Goal: Information Seeking & Learning: Check status

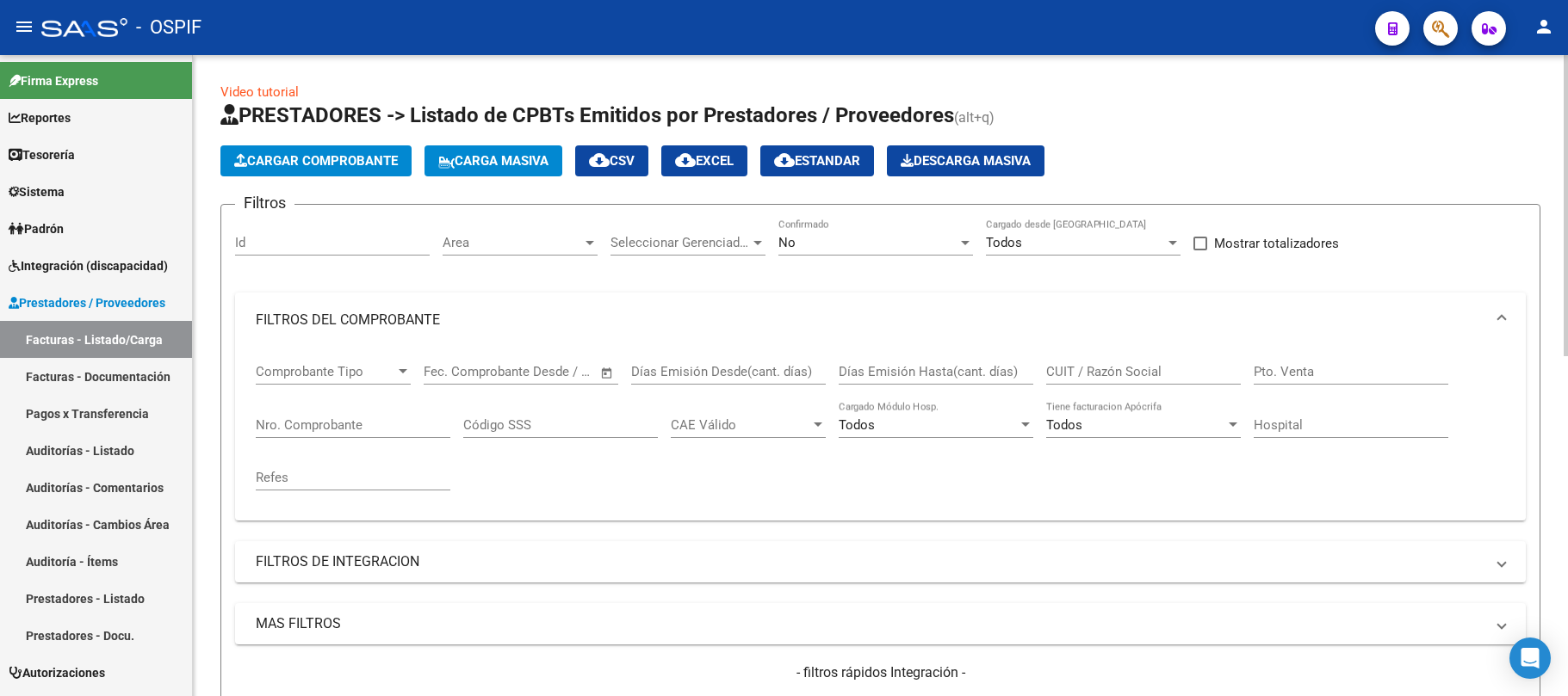
click at [845, 250] on div "No" at bounding box center [868, 243] width 179 height 16
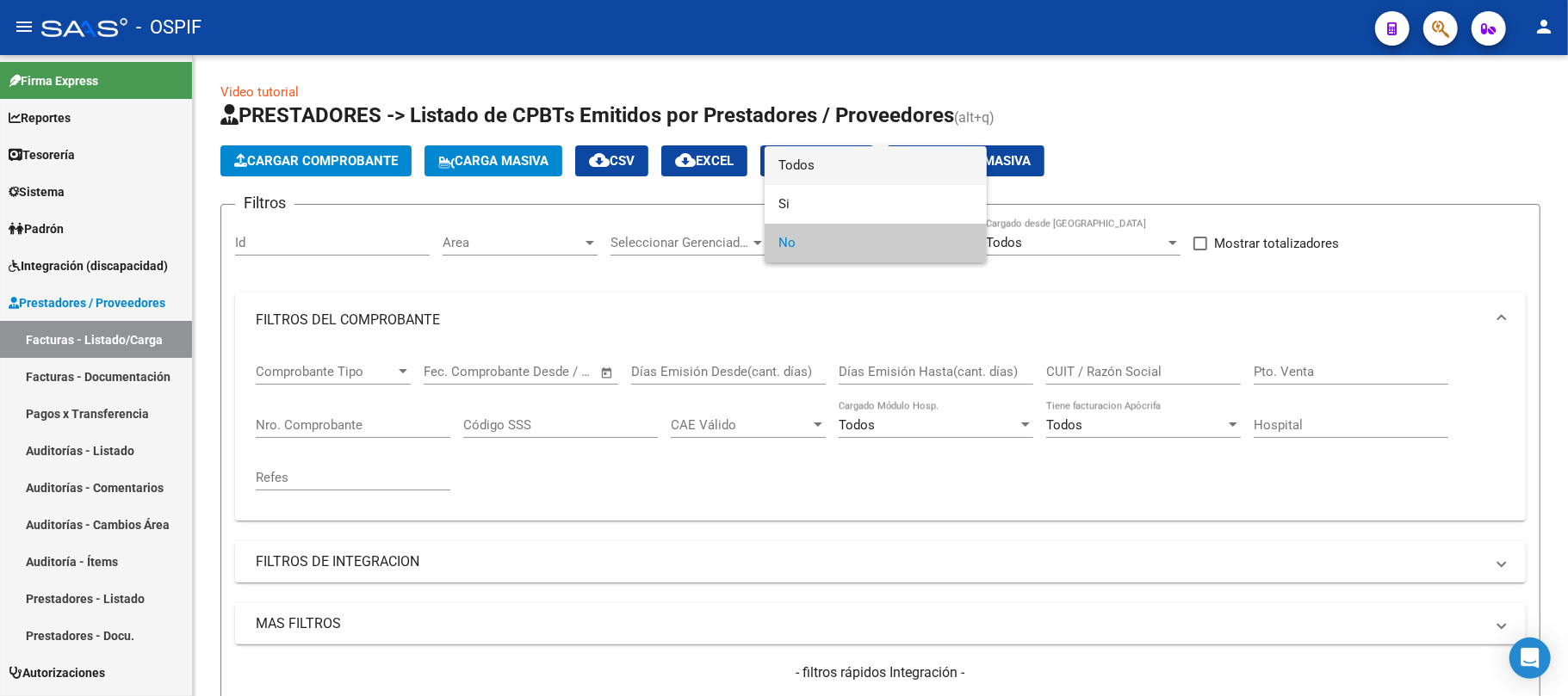
click at [839, 165] on span "Todos" at bounding box center [875, 165] width 194 height 38
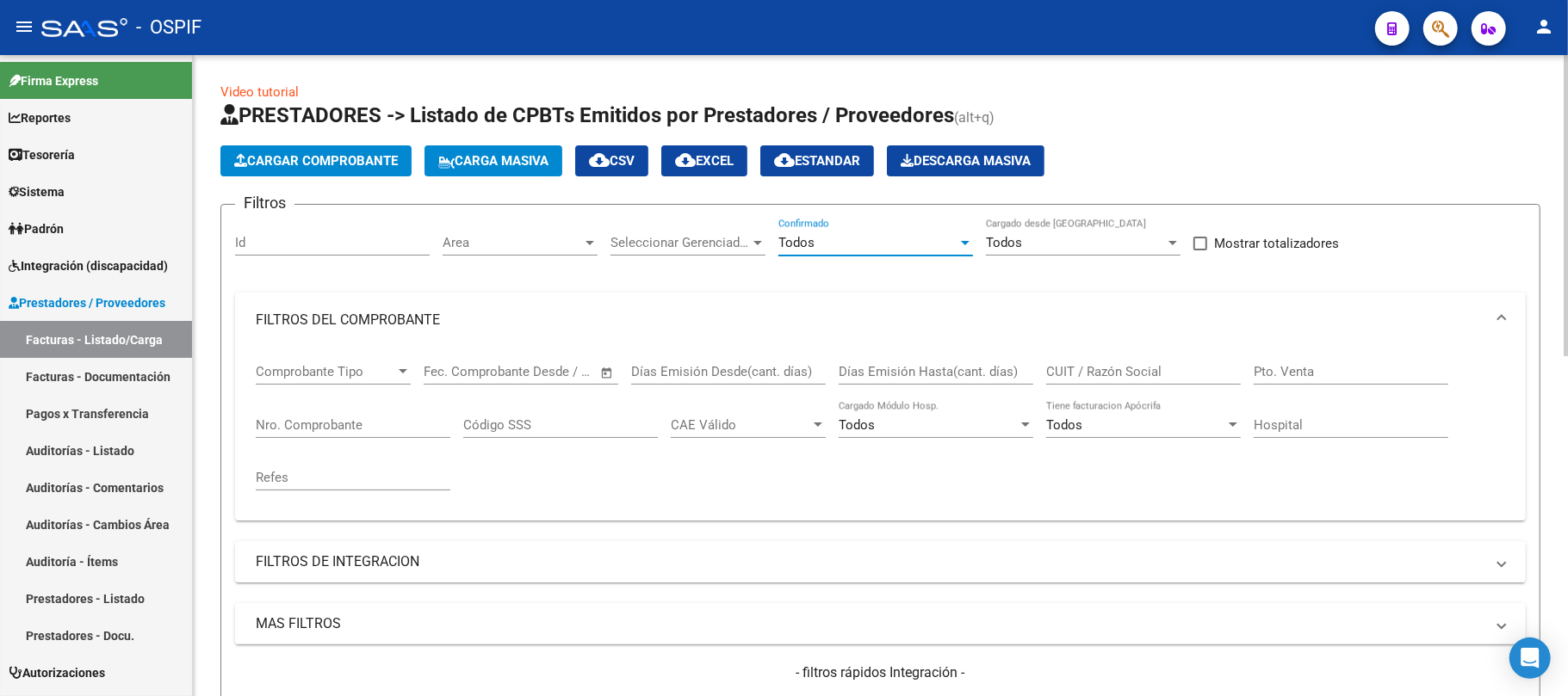
click at [1127, 369] on input "CUIT / Razón Social" at bounding box center [1143, 371] width 194 height 16
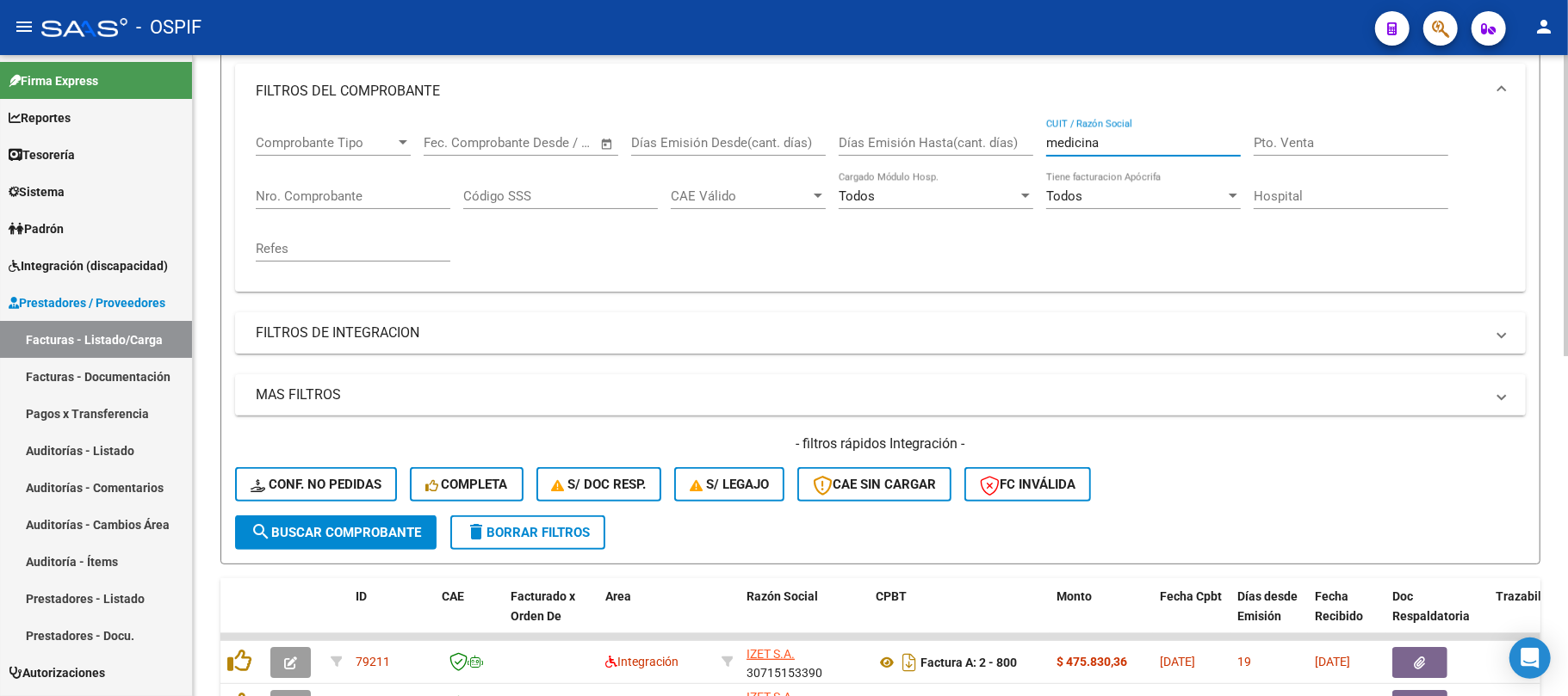
type input "medicina"
click at [361, 514] on form "Filtros Id Area Area Seleccionar Gerenciador Seleccionar Gerenciador Todos Conf…" at bounding box center [880, 270] width 1320 height 589
click at [371, 531] on span "search Buscar Comprobante" at bounding box center [335, 532] width 171 height 16
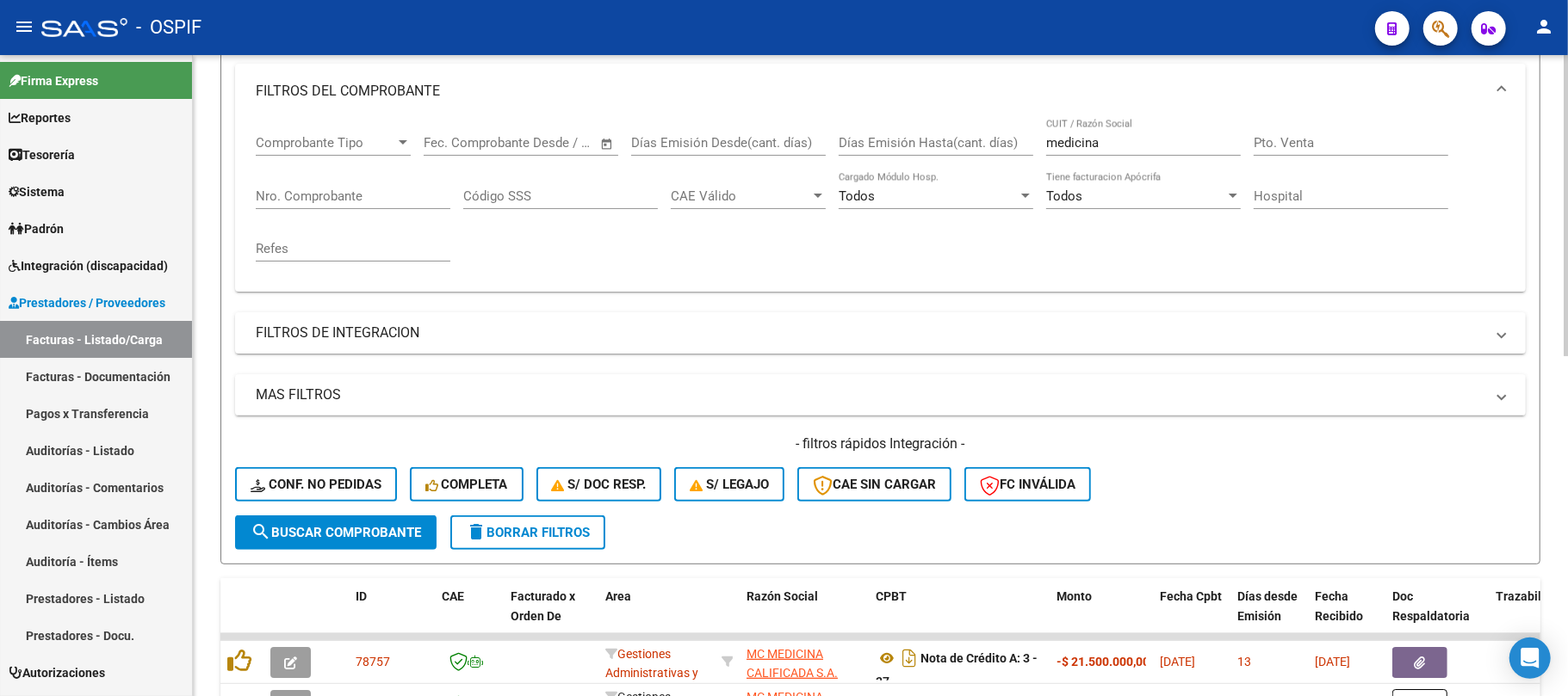
scroll to position [0, 0]
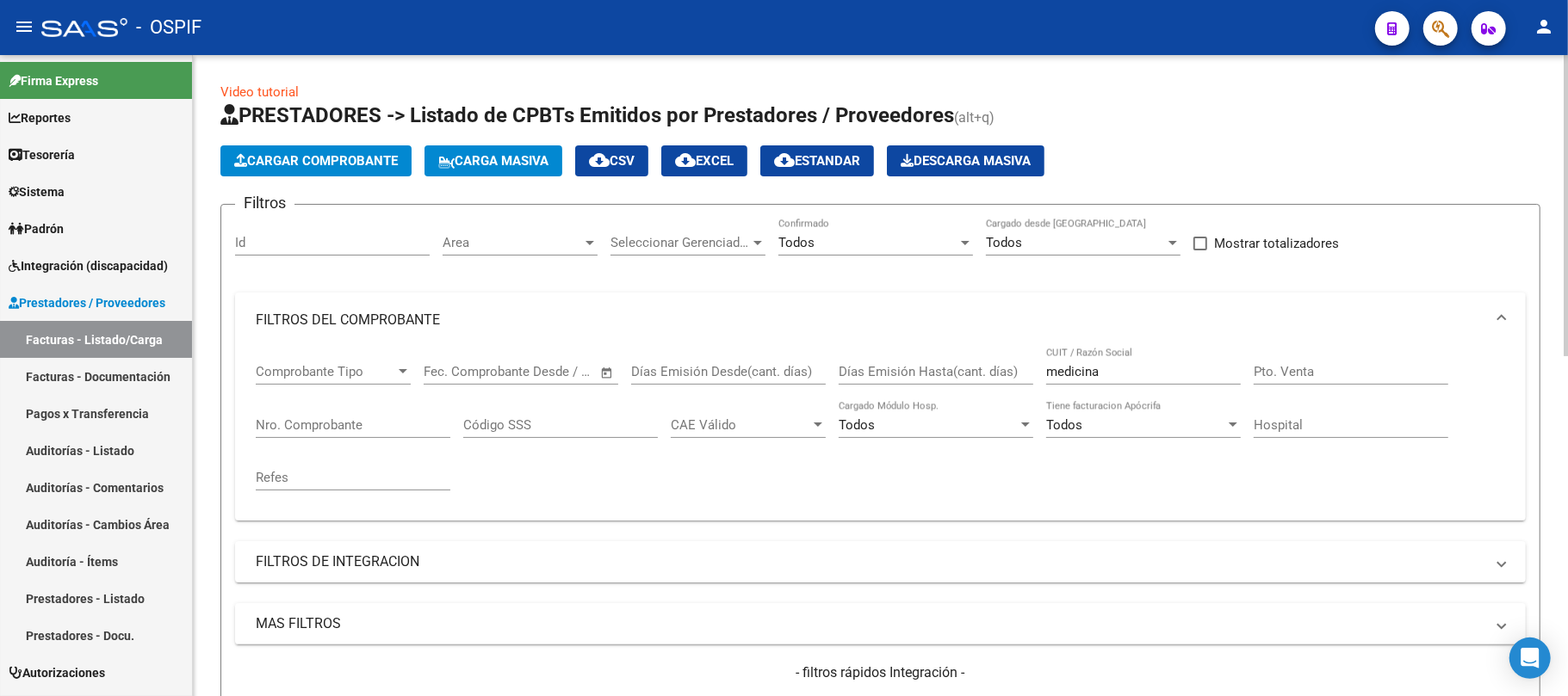
click at [1200, 245] on span at bounding box center [1199, 243] width 14 height 14
click at [1200, 250] on input "Mostrar totalizadores" at bounding box center [1199, 250] width 1 height 1
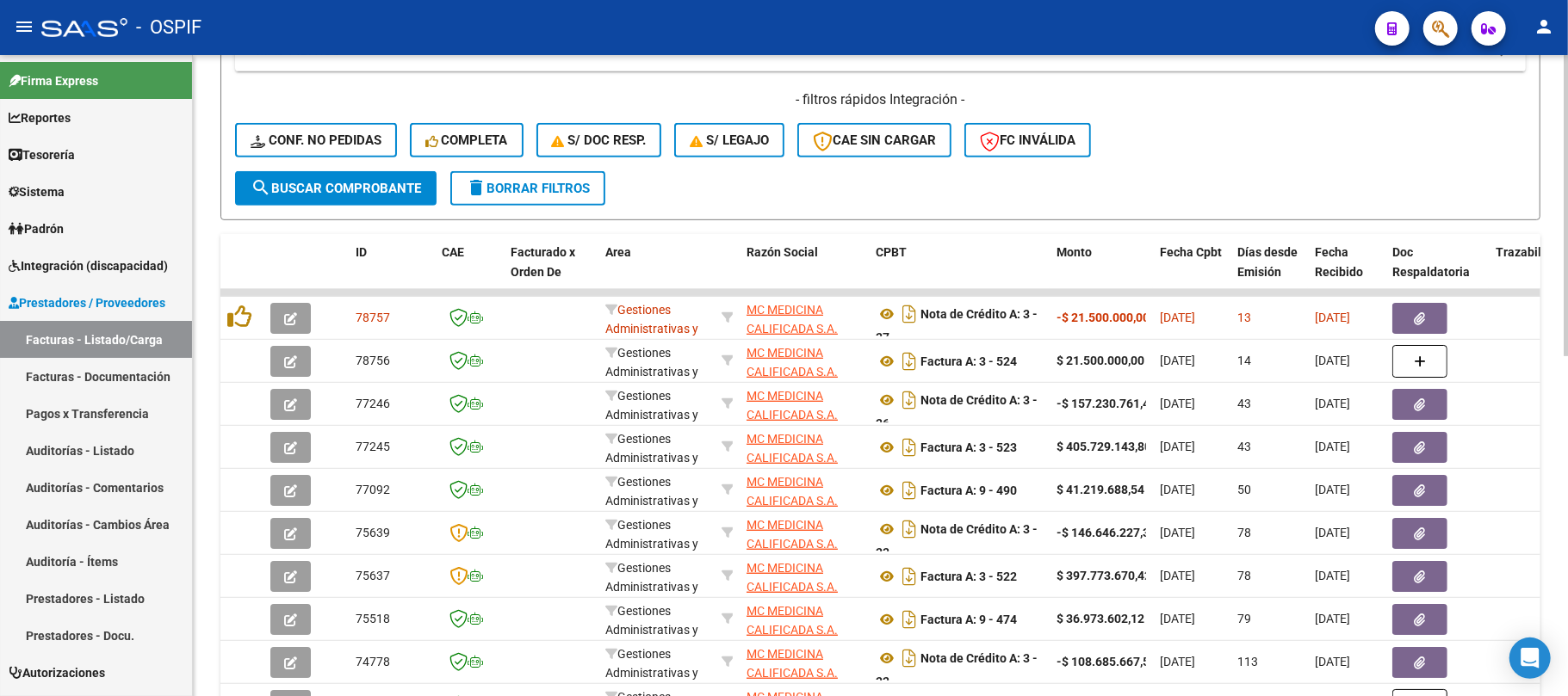
click at [372, 190] on span "search Buscar Comprobante" at bounding box center [335, 188] width 171 height 16
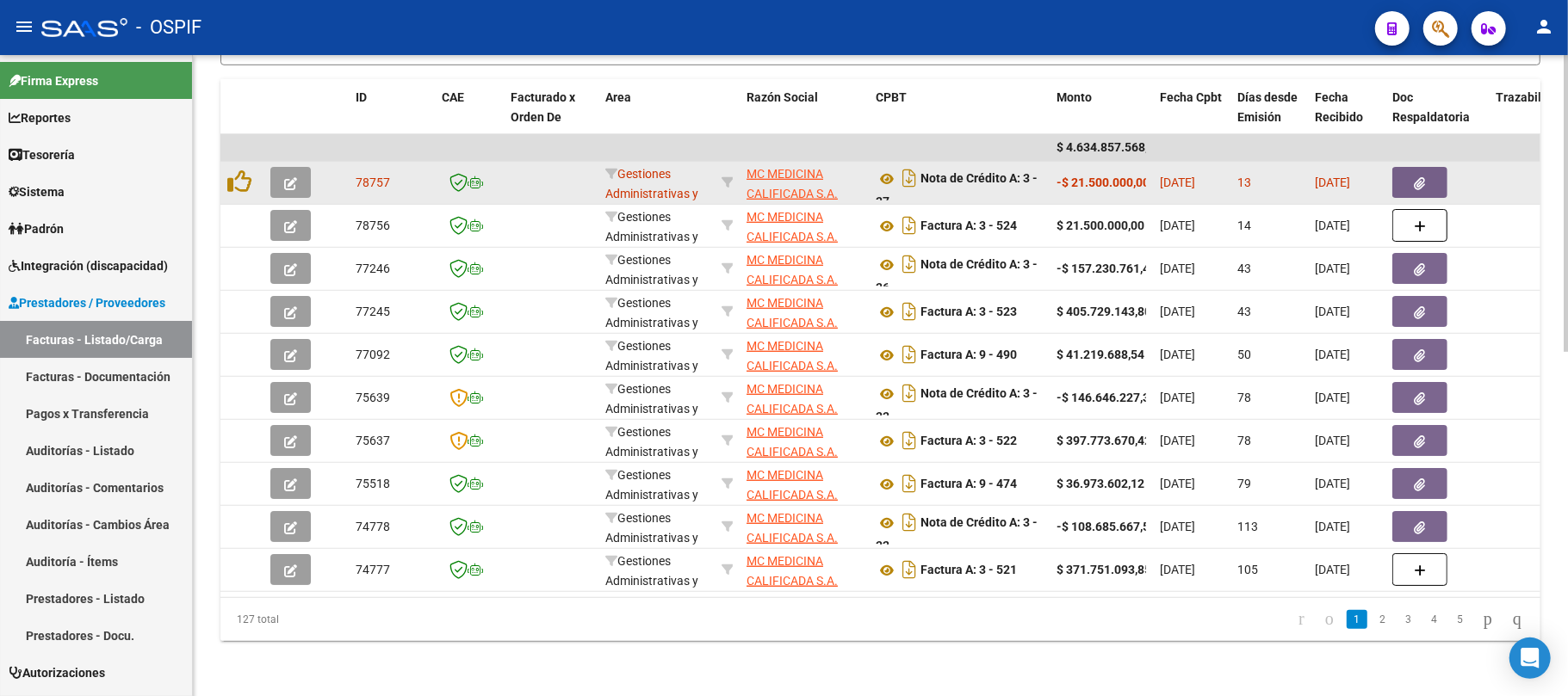
scroll to position [10, 0]
drag, startPoint x: 950, startPoint y: 162, endPoint x: 966, endPoint y: 173, distance: 19.4
click at [966, 173] on div "Nota de Crédito A: 3 - 37" at bounding box center [958, 182] width 167 height 36
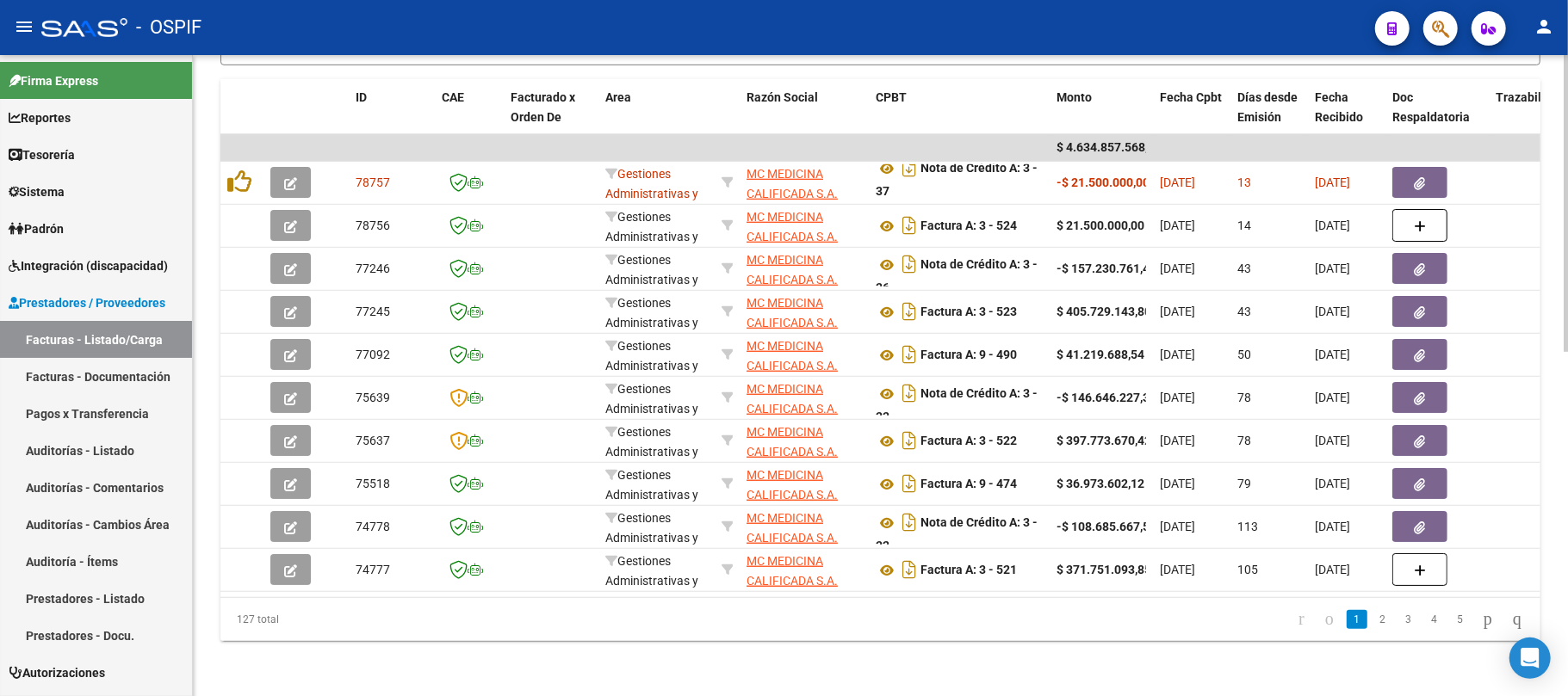
click at [882, 654] on div "Video tutorial PRESTADORES -> Listado de CPBTs Emitidos por Prestadores / Prove…" at bounding box center [880, 11] width 1375 height 1369
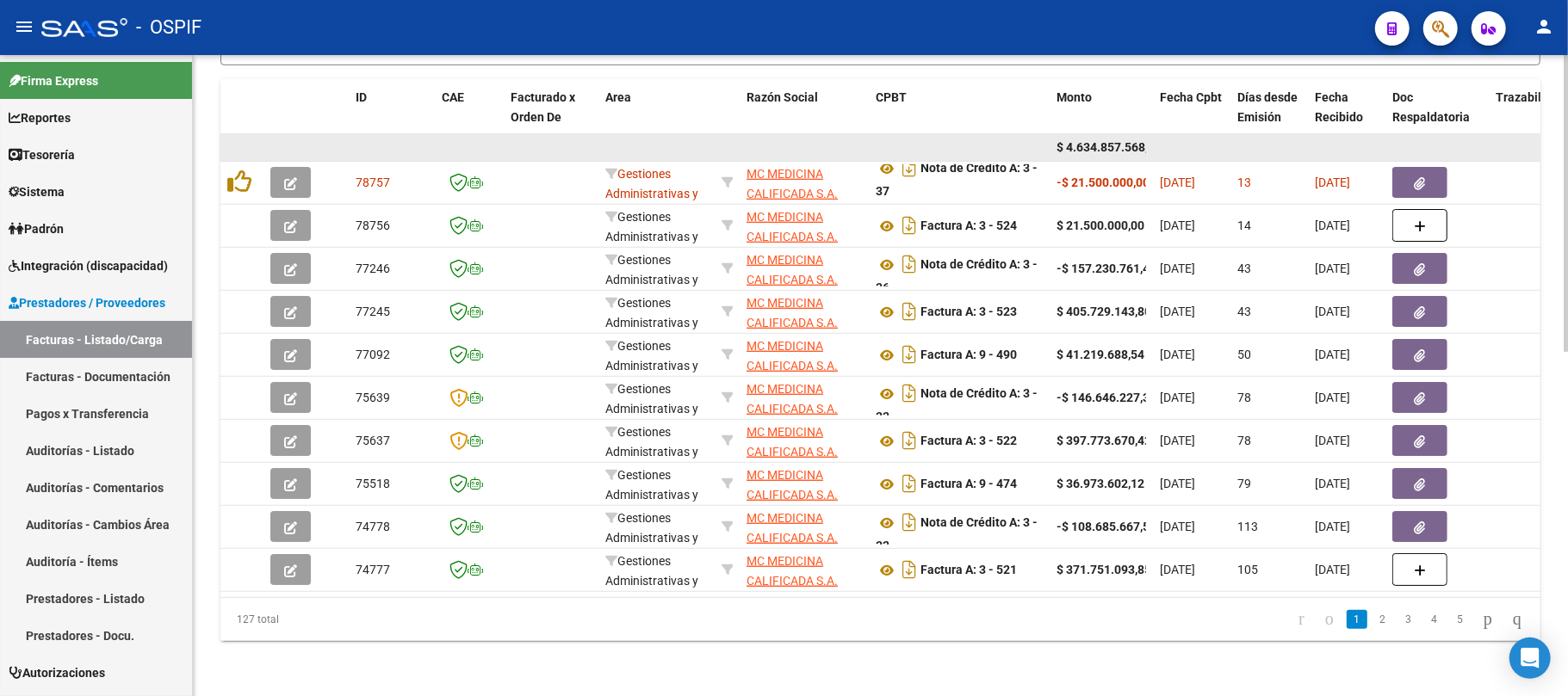
scroll to position [0, 0]
drag, startPoint x: 1130, startPoint y: 173, endPoint x: 971, endPoint y: 138, distance: 162.8
click at [971, 138] on datatable-scroller "$ 4.634.857.568,18 $ 0,00 $ 0,00 78757 Gestiones Administrativas y Otros MC MED…" at bounding box center [880, 363] width 1320 height 458
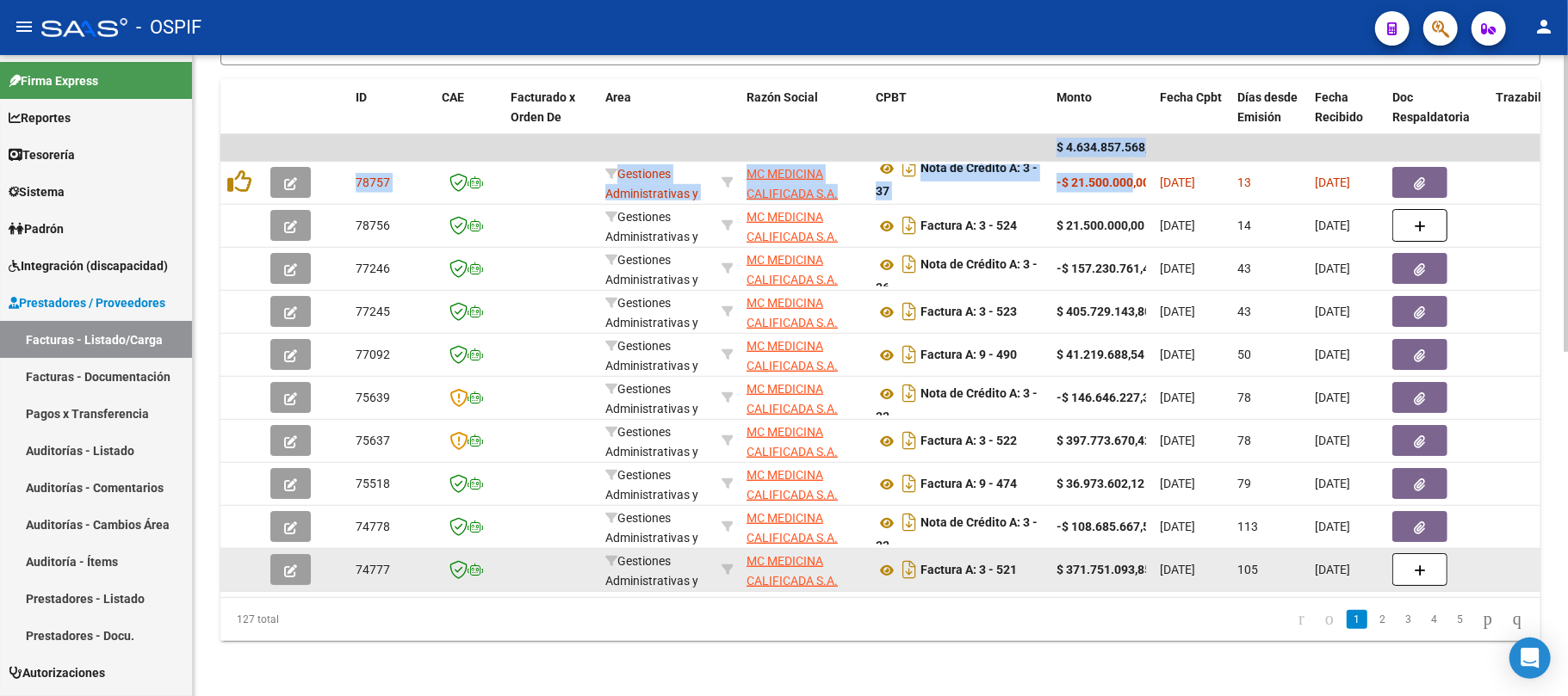
click at [1131, 661] on div "Video tutorial PRESTADORES -> Listado de CPBTs Emitidos por Prestadores / Prove…" at bounding box center [880, 11] width 1375 height 1369
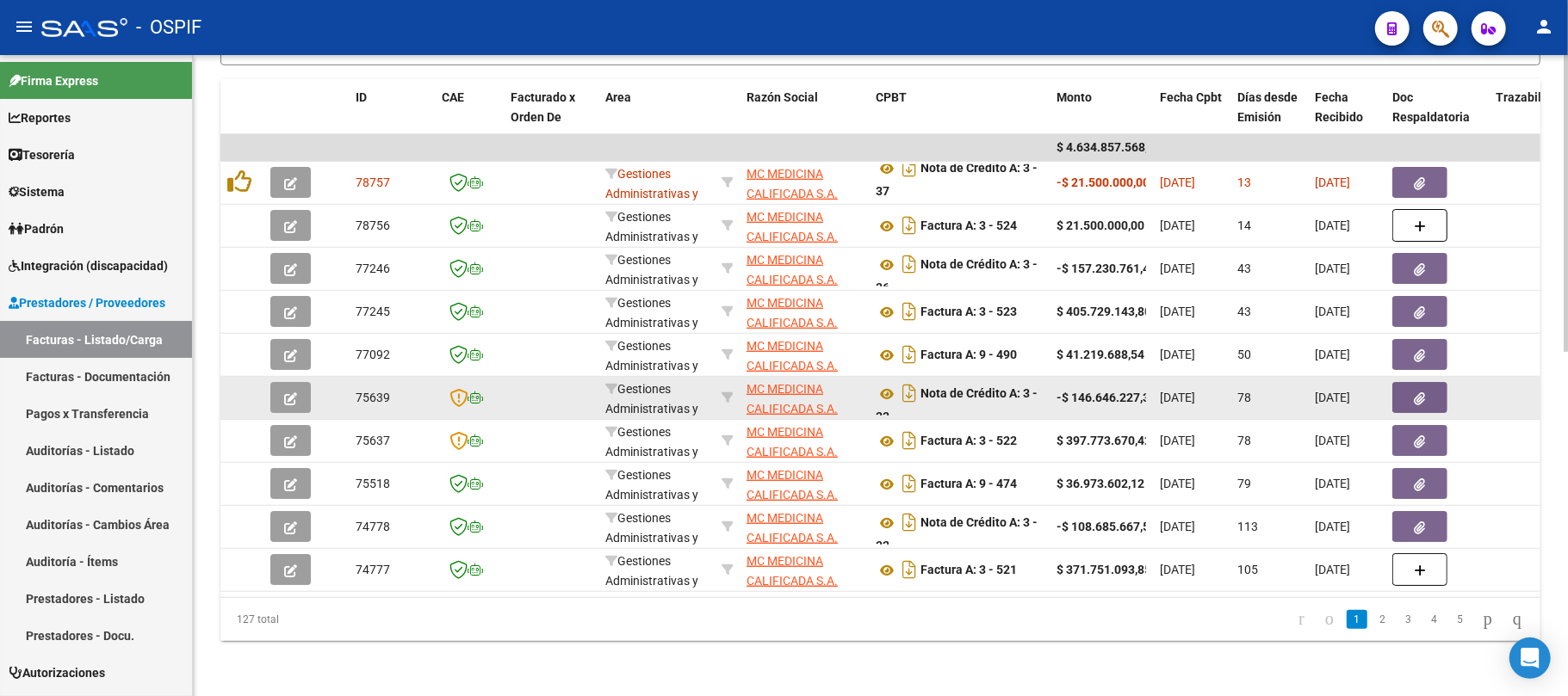
drag, startPoint x: 945, startPoint y: 155, endPoint x: 976, endPoint y: 390, distance: 237.0
click at [925, 134] on datatable-scroller "$ 4.634.857.568,18 $ 0,00 $ 0,00 78757 Gestiones Administrativas y Otros MC MED…" at bounding box center [880, 363] width 1320 height 458
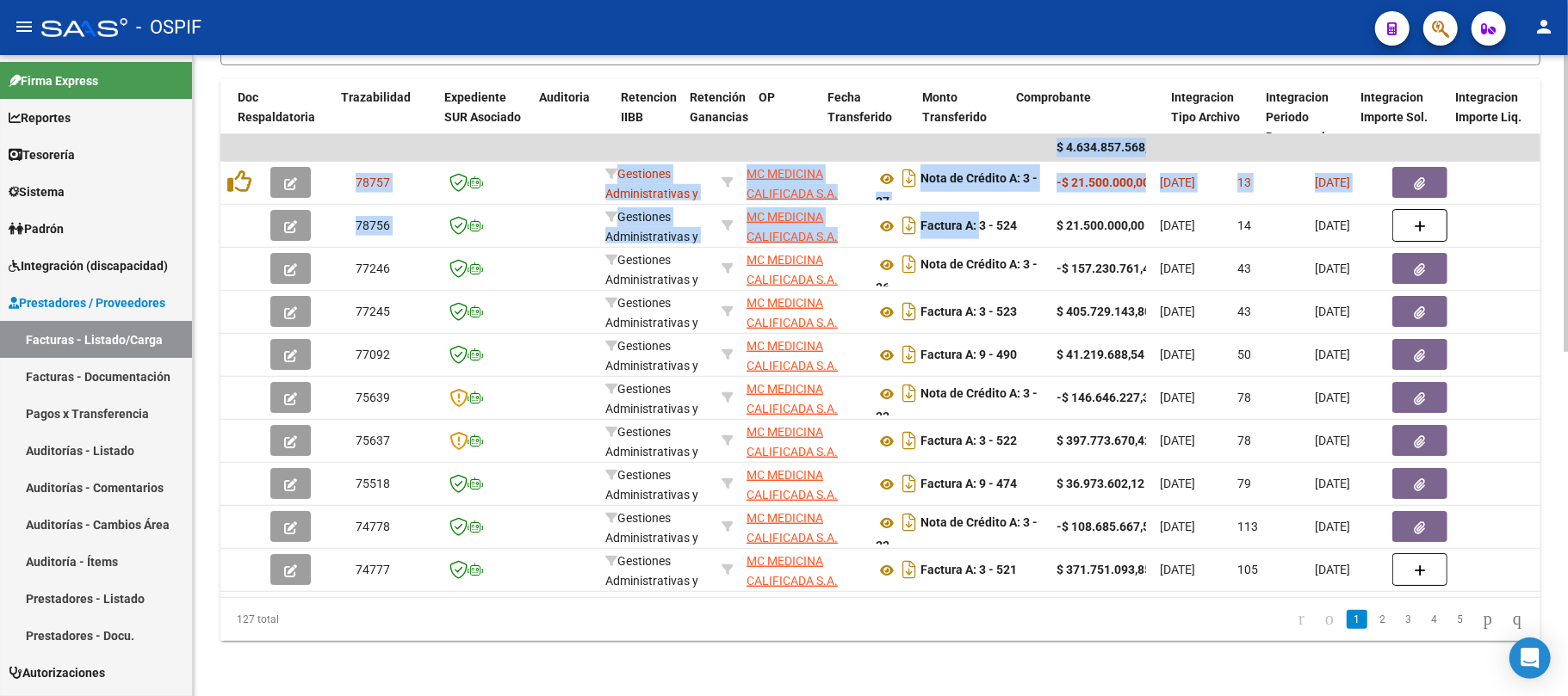
scroll to position [0, 1155]
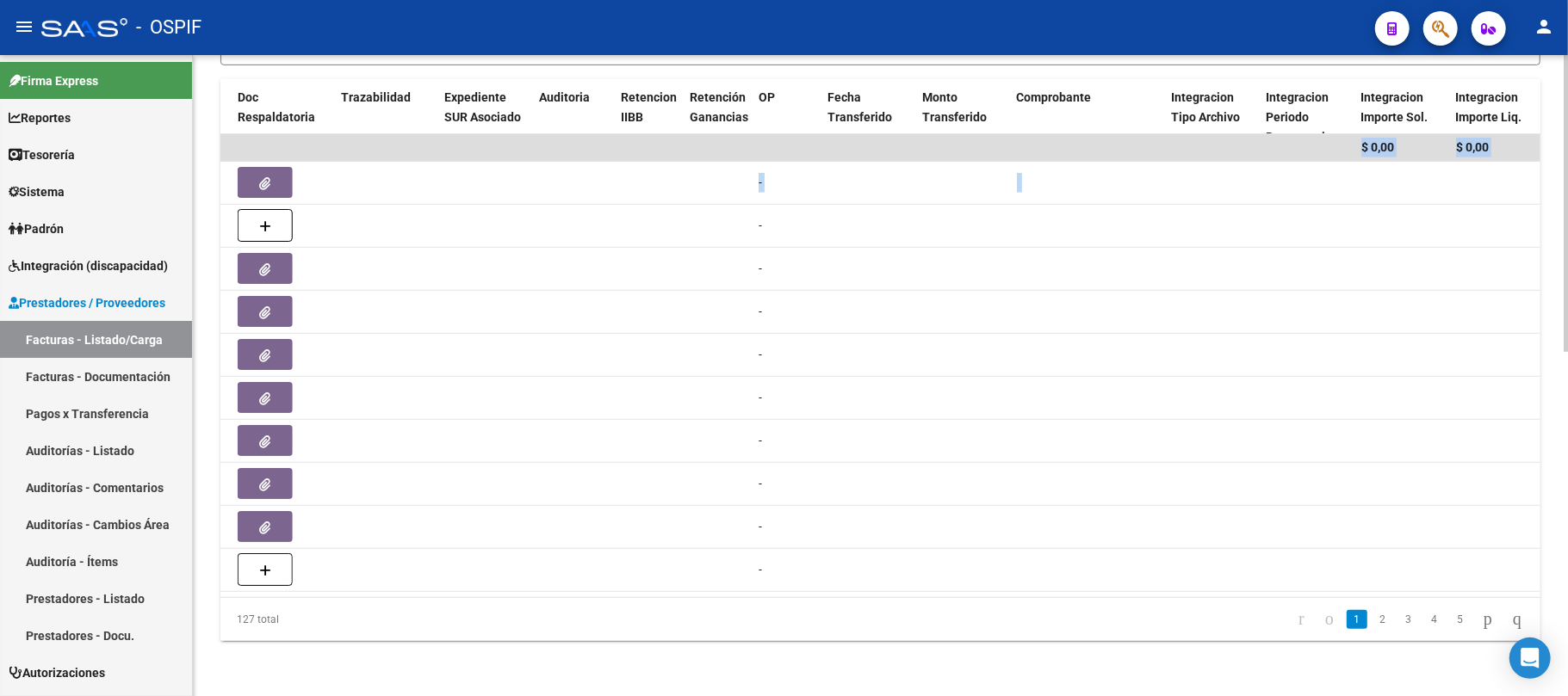
click at [816, 633] on datatable-pager "1 2 3 4 5" at bounding box center [1010, 619] width 1041 height 29
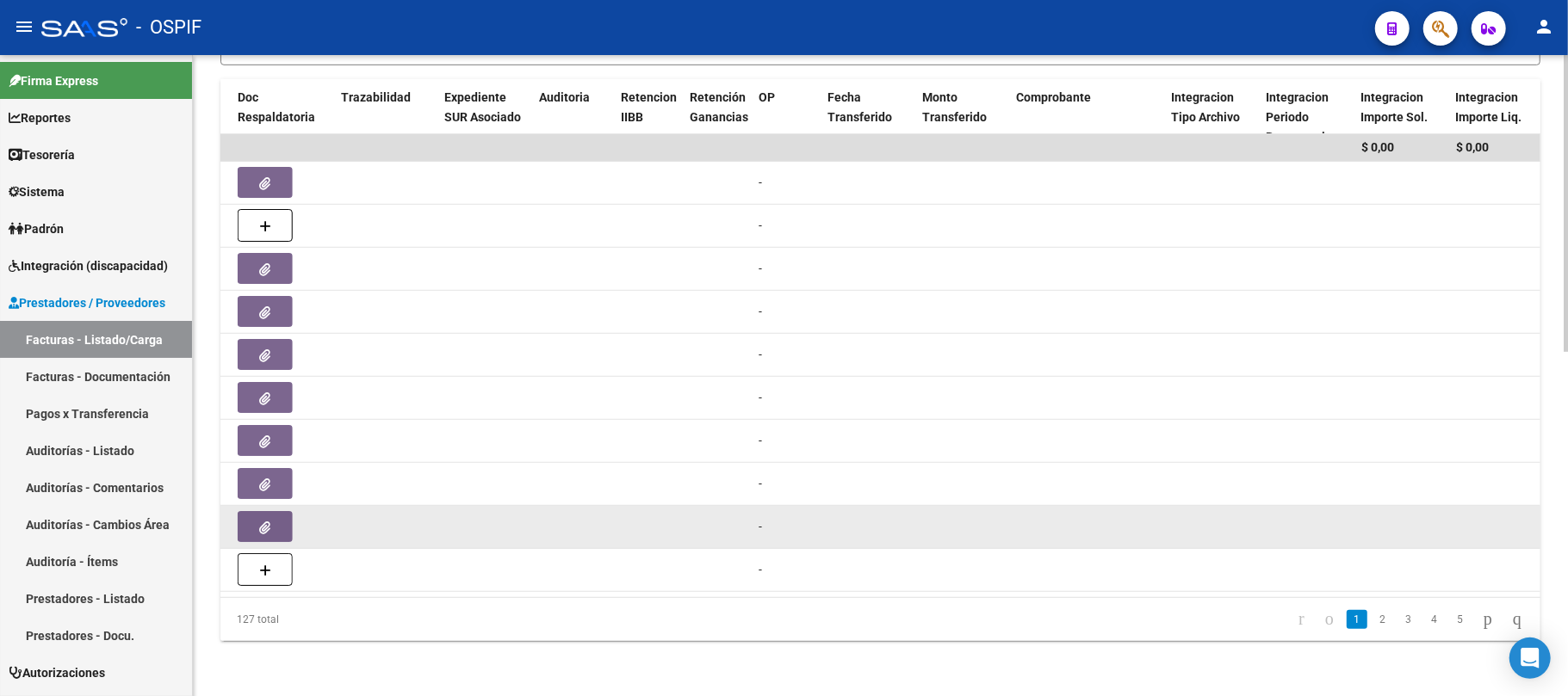
scroll to position [0, 0]
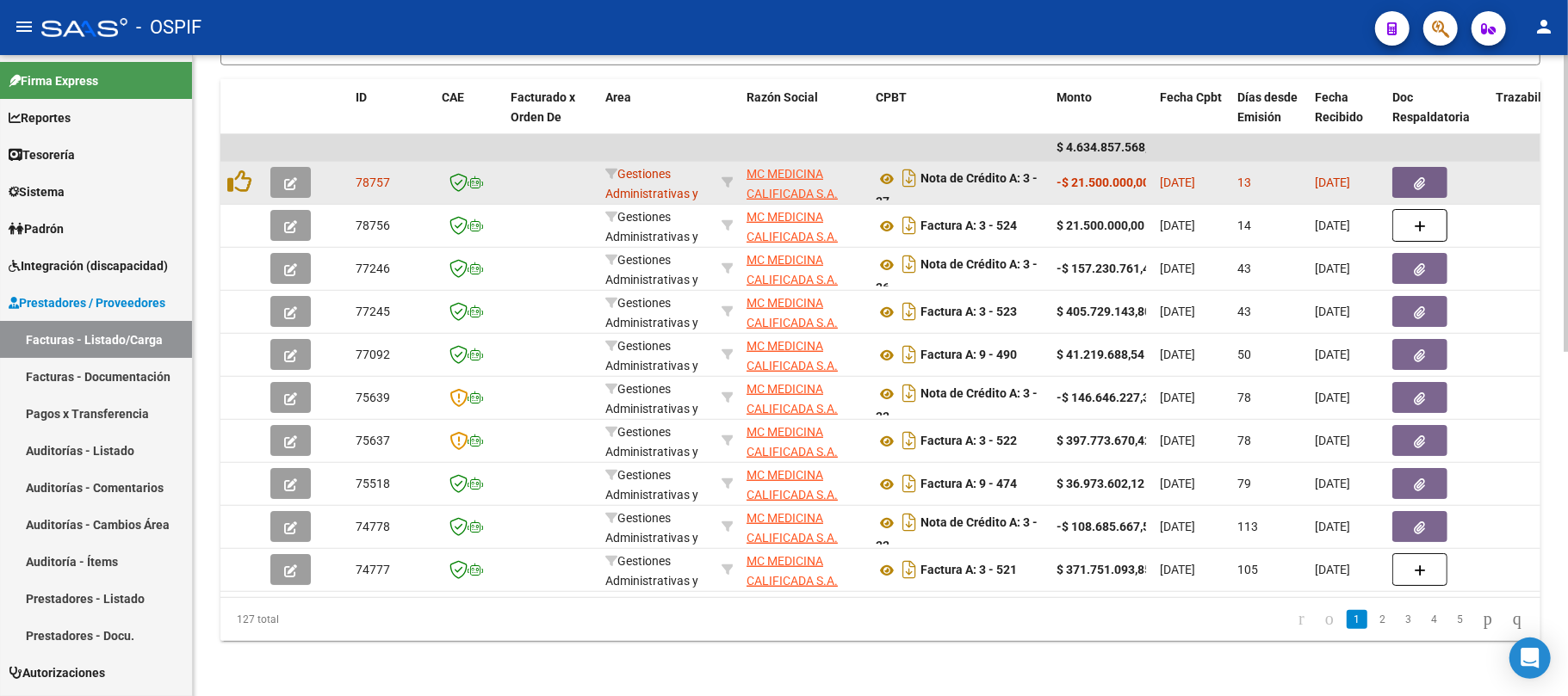
click at [1416, 174] on button "button" at bounding box center [1419, 182] width 55 height 31
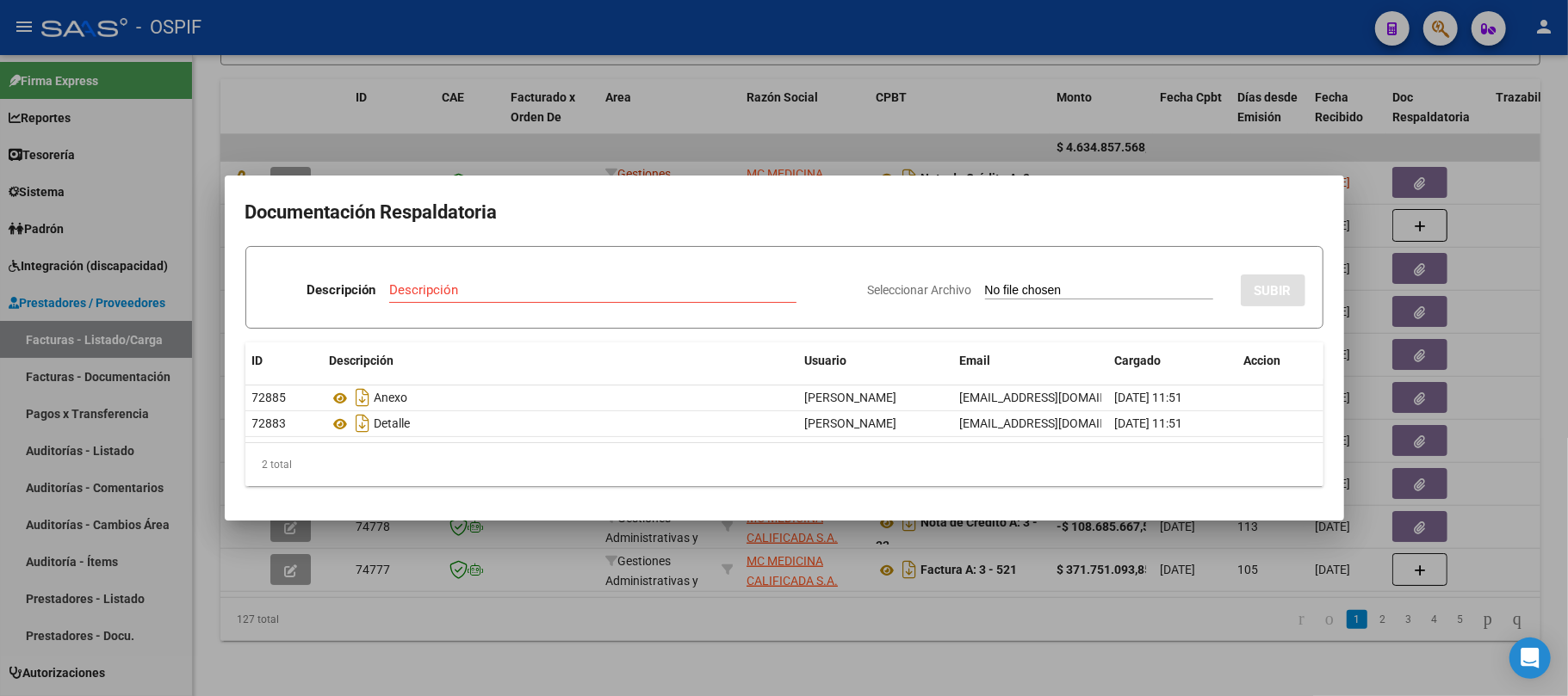
click at [683, 651] on div at bounding box center [784, 348] width 1568 height 696
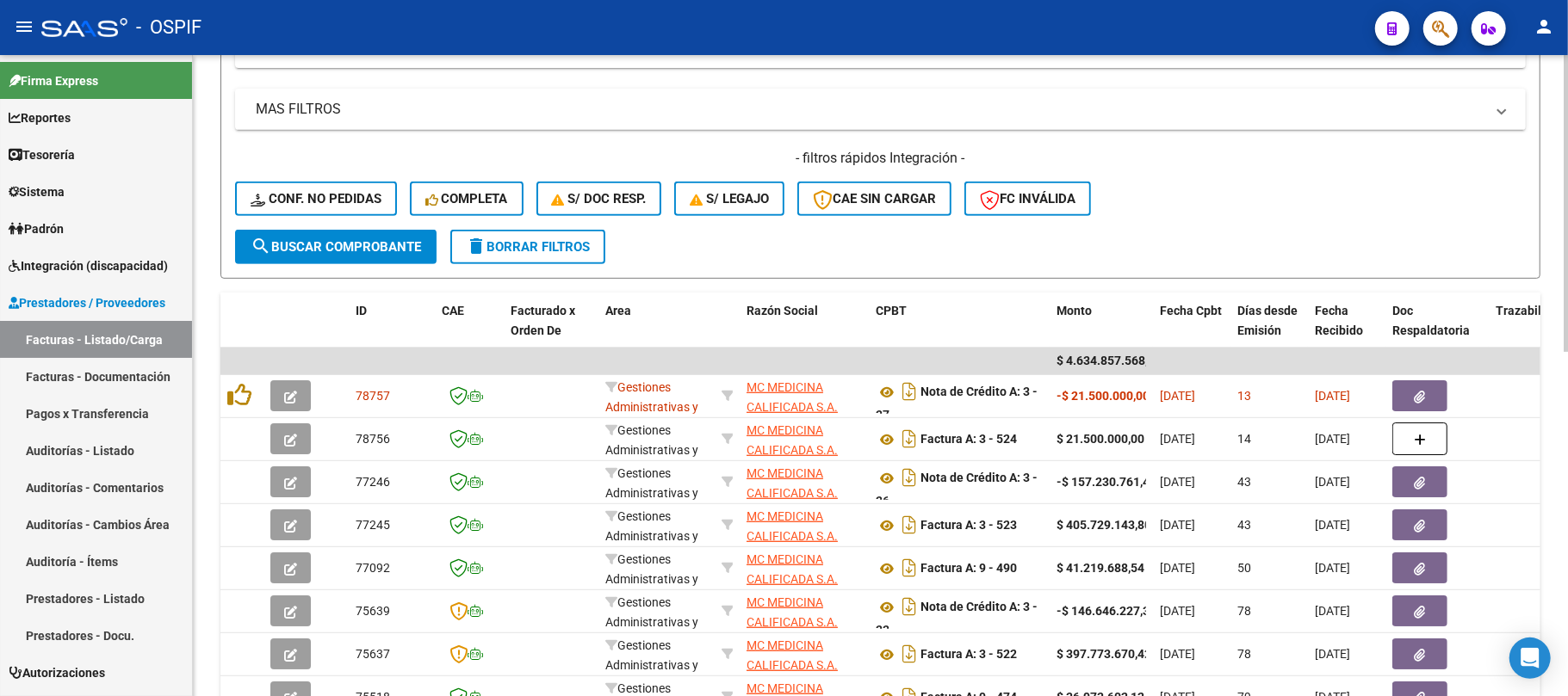
click at [549, 258] on button "delete Borrar Filtros" at bounding box center [528, 247] width 155 height 35
checkbox input "false"
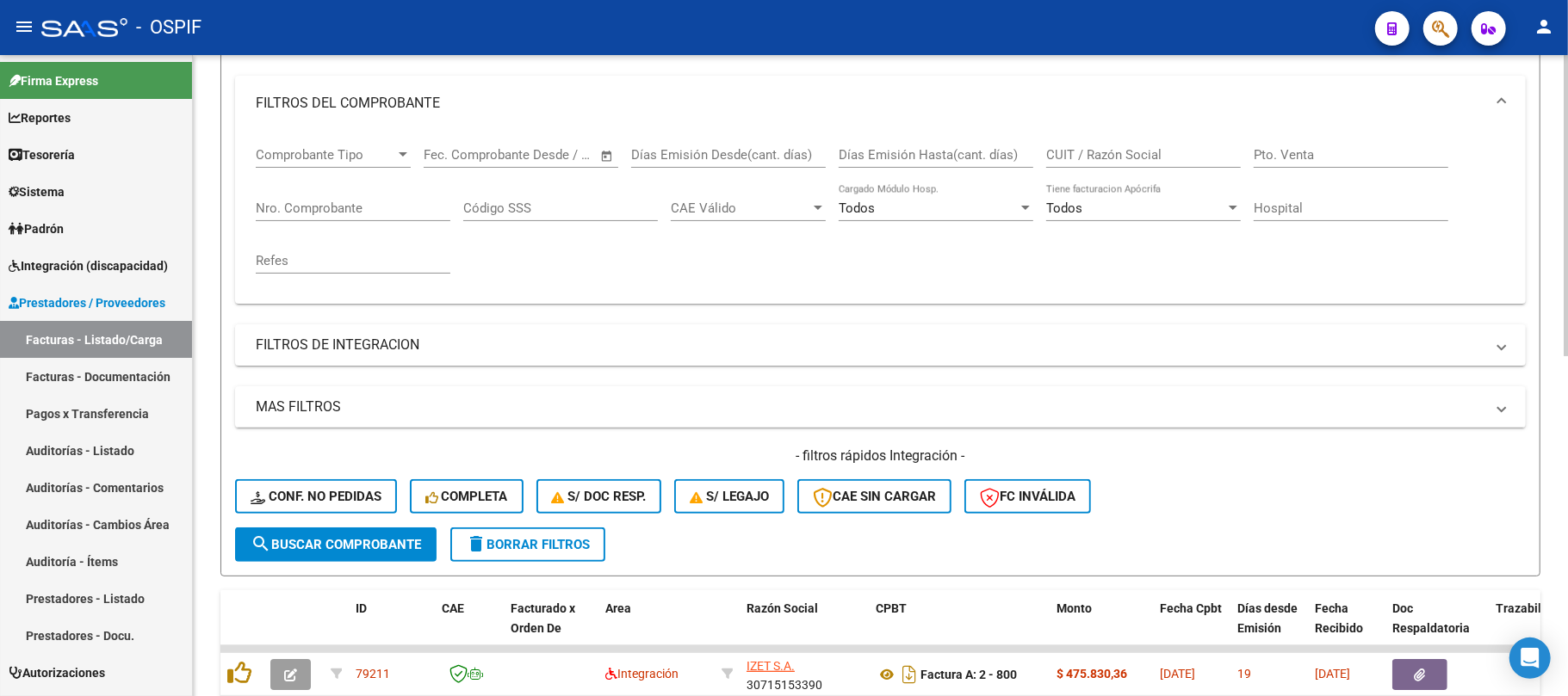
scroll to position [56, 0]
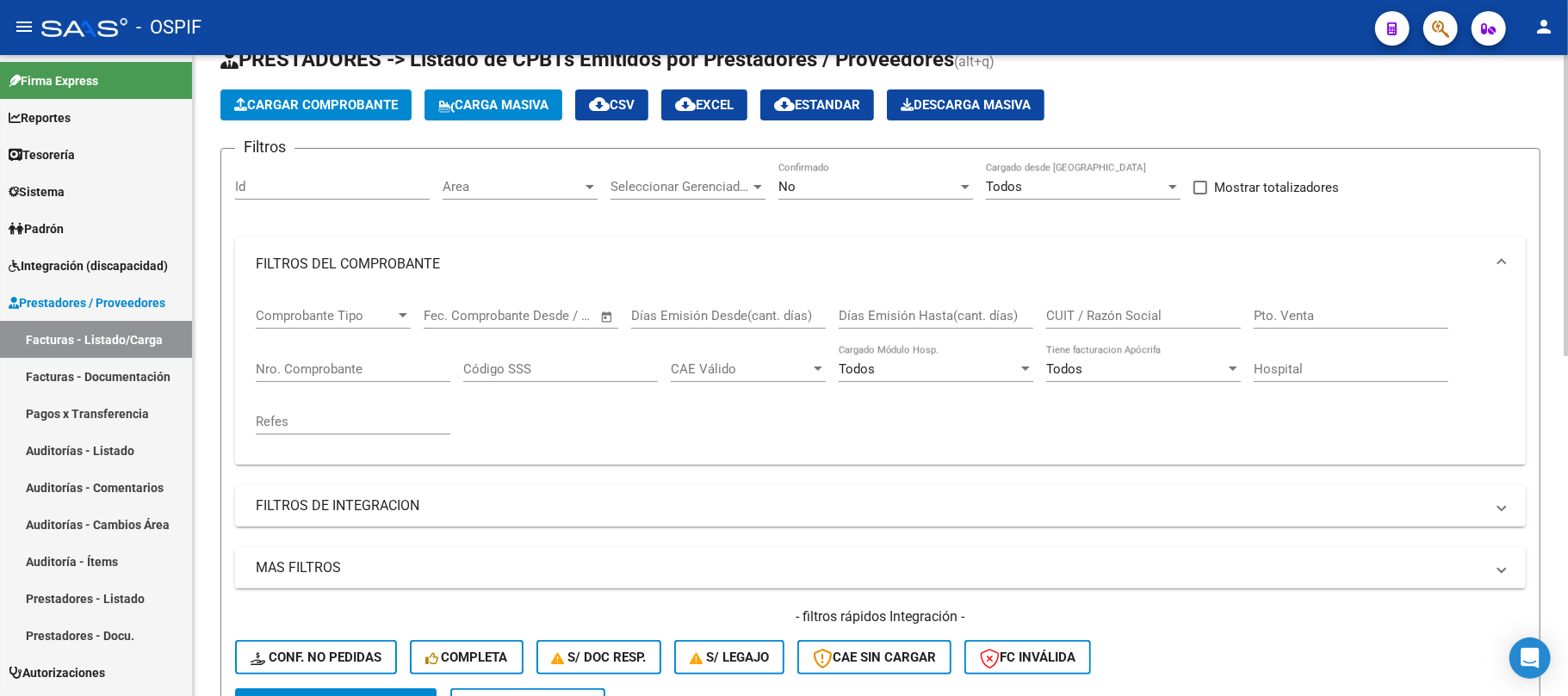
click at [1107, 328] on div "CUIT / Razón Social" at bounding box center [1143, 318] width 194 height 53
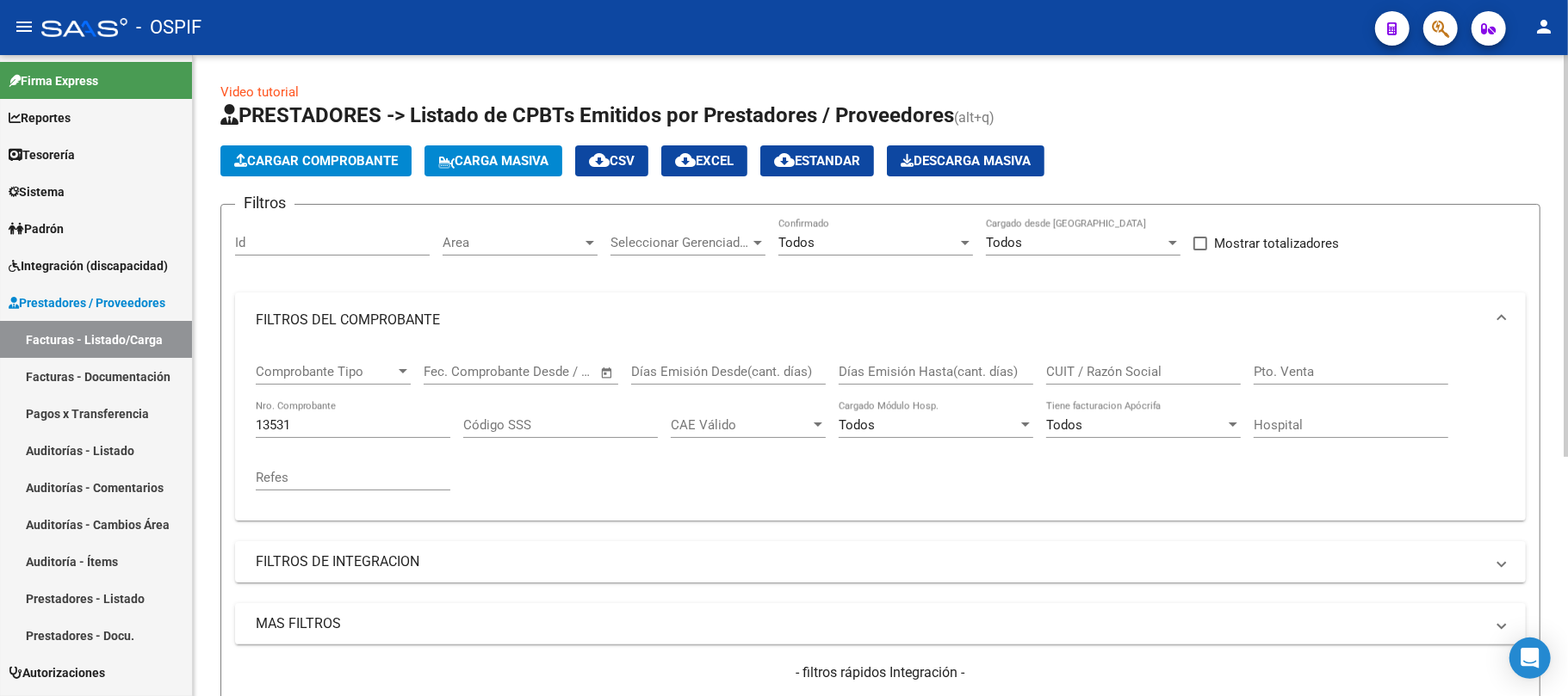
scroll to position [344, 0]
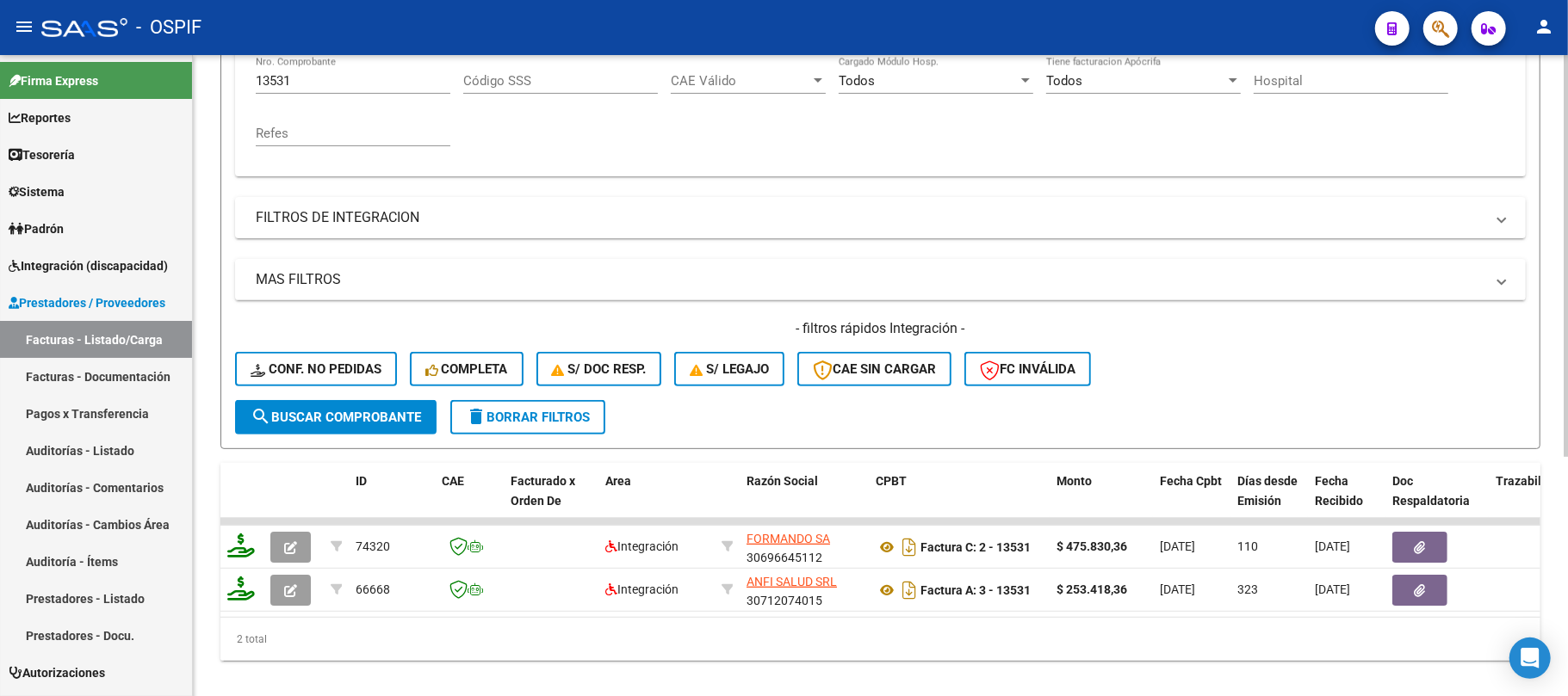
click at [1493, 180] on div "Filtros Id Area Area Seleccionar Gerenciador Seleccionar Gerenciador Todos Conf…" at bounding box center [881, 137] width 1291 height 525
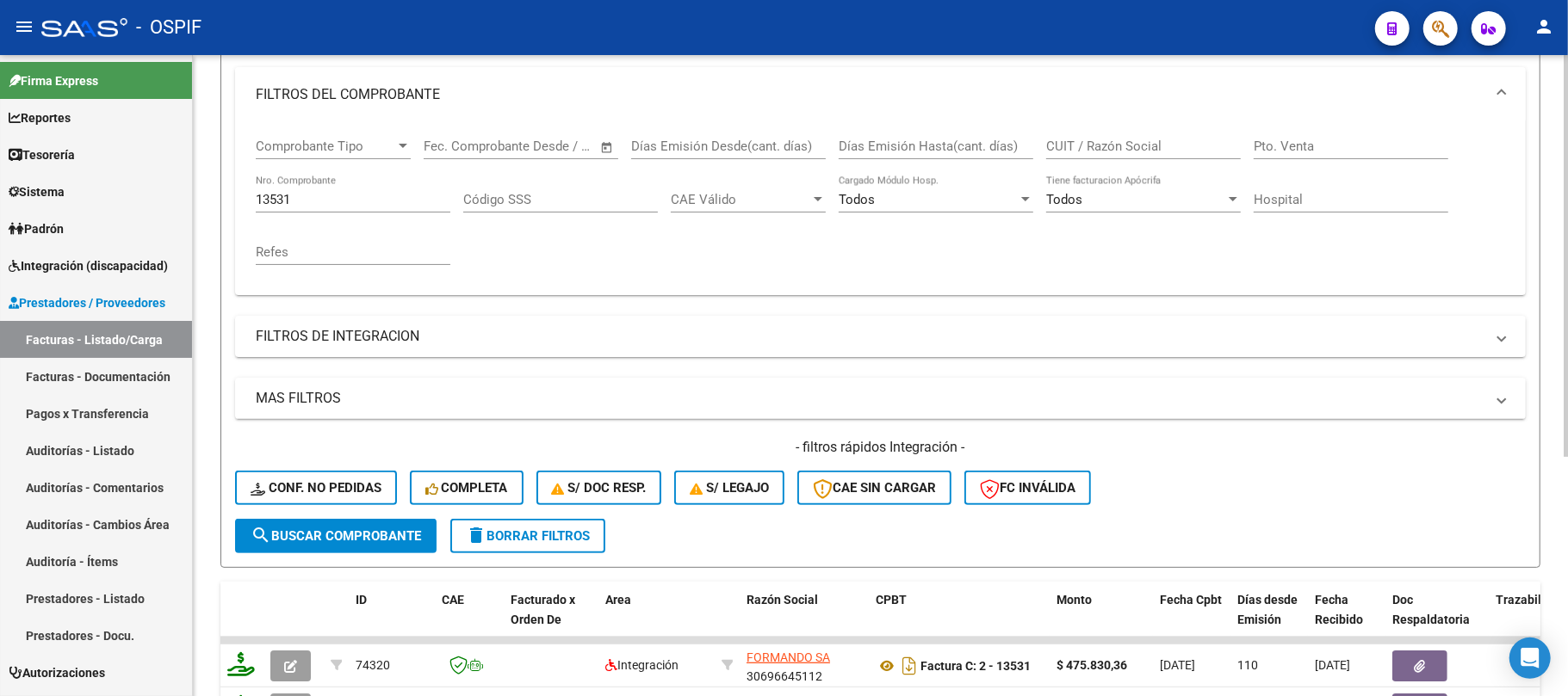
scroll to position [114, 0]
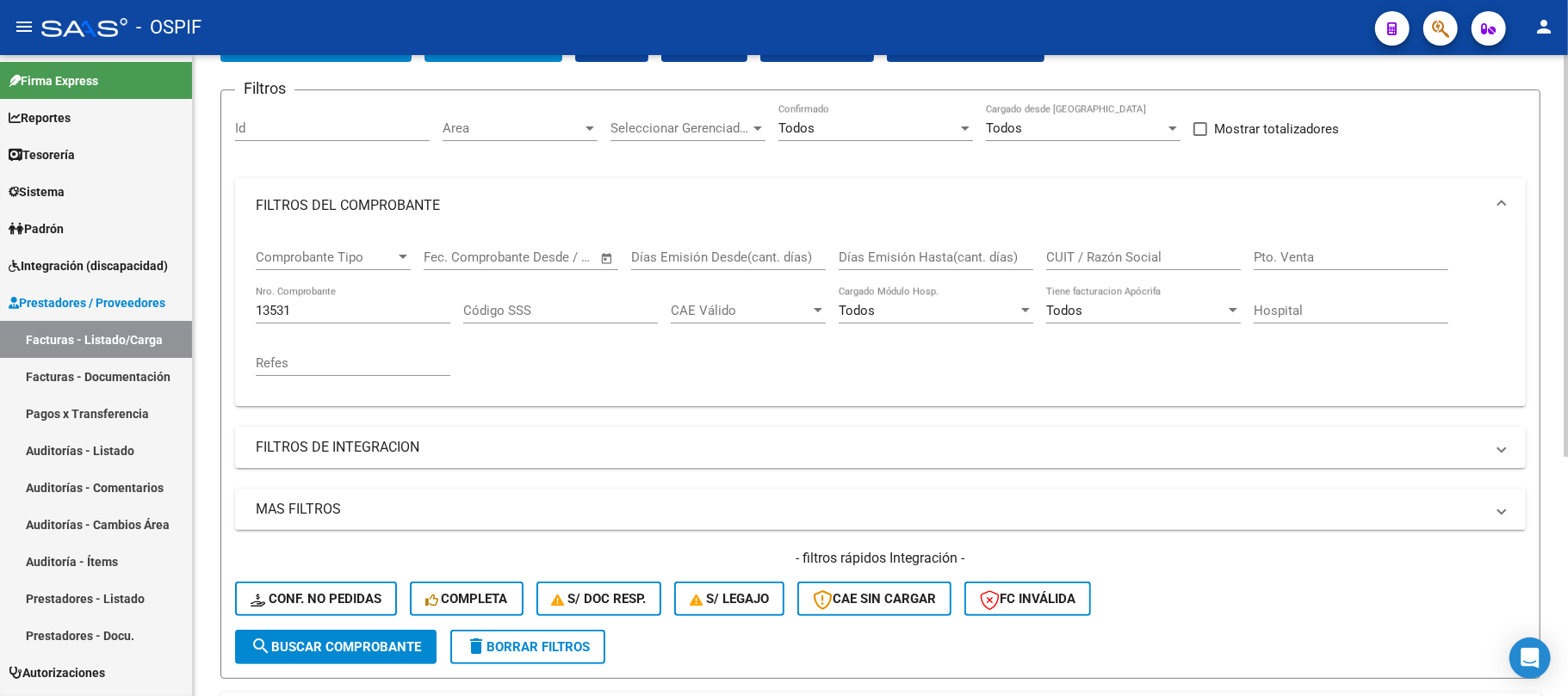
click at [527, 211] on mat-panel-title "FILTROS DEL COMPROBANTE" at bounding box center [870, 205] width 1228 height 19
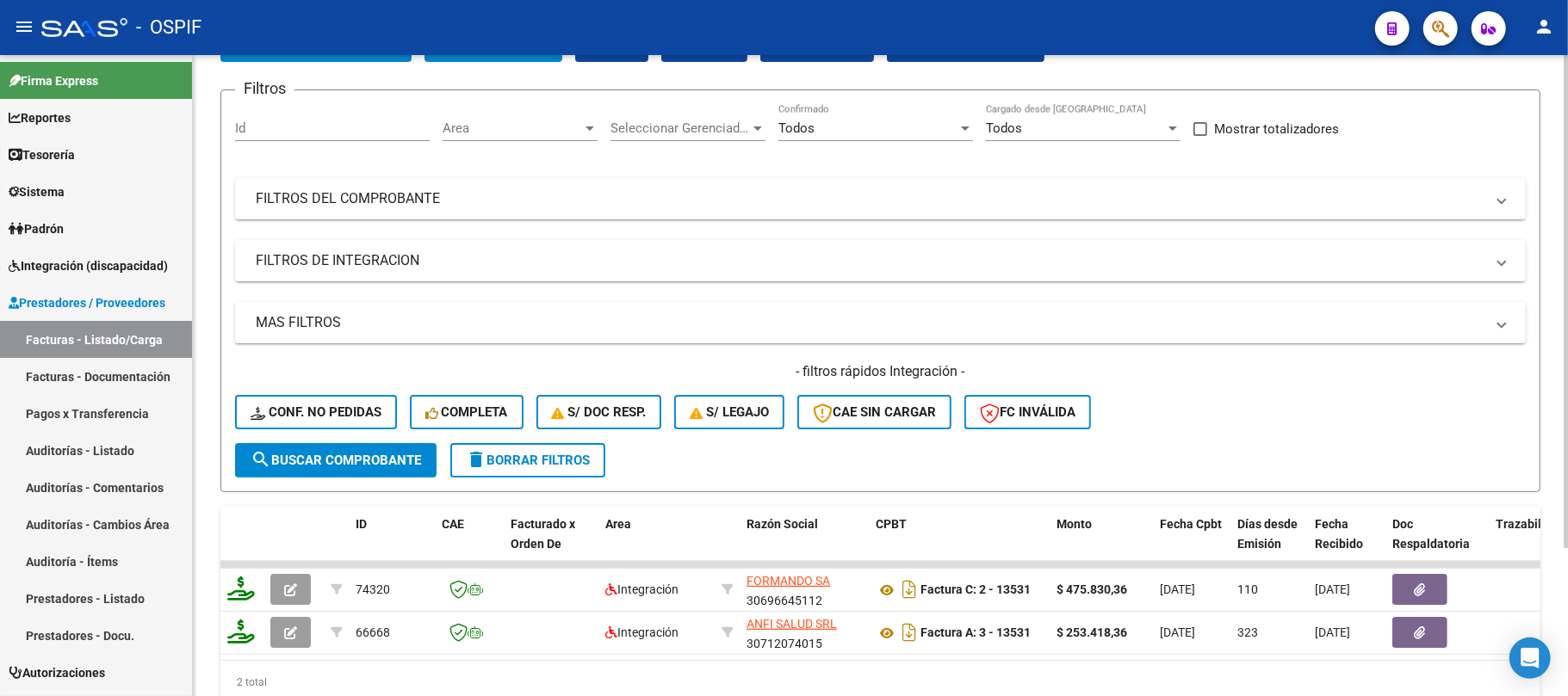
scroll to position [0, 0]
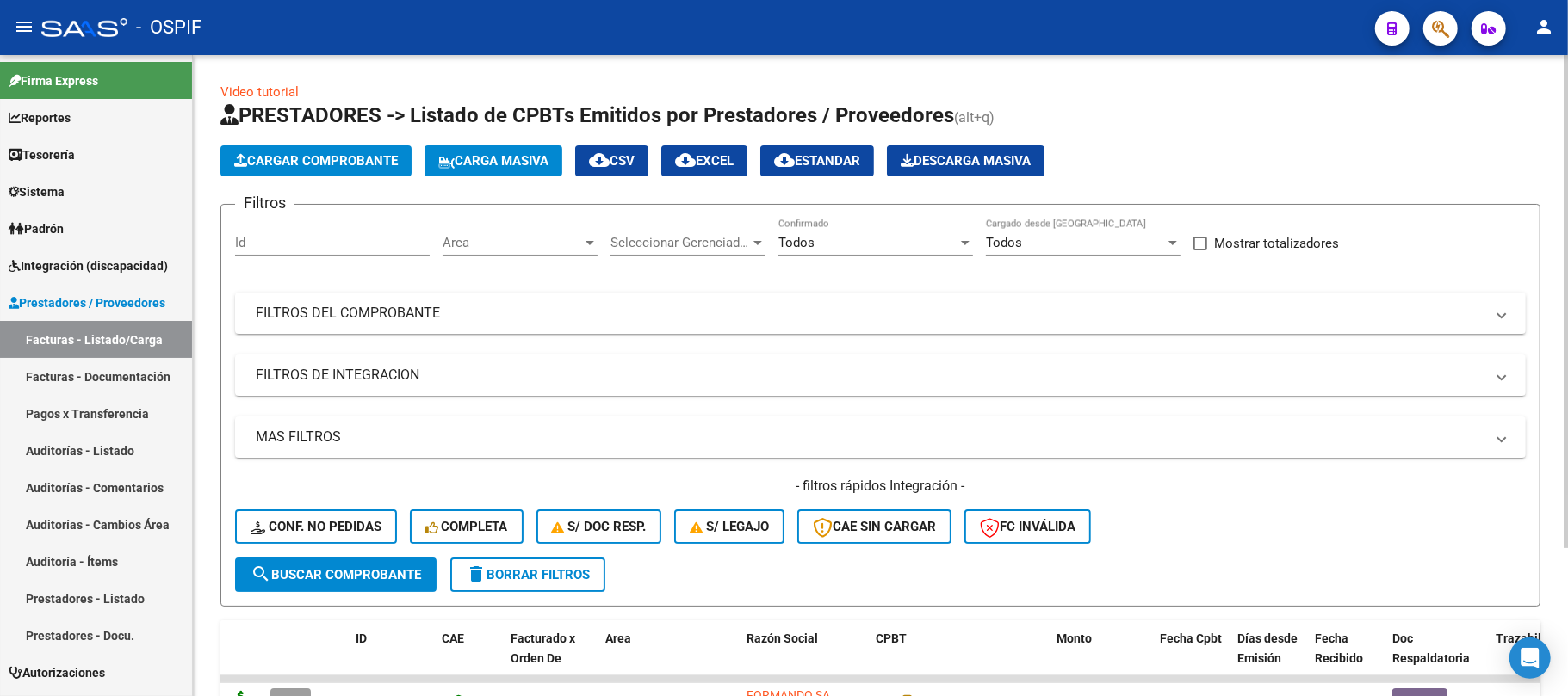
click at [1172, 153] on div "Cargar Comprobante Carga Masiva cloud_download CSV cloud_download EXCEL cloud_d…" at bounding box center [880, 161] width 1320 height 31
